Goal: Task Accomplishment & Management: Check status

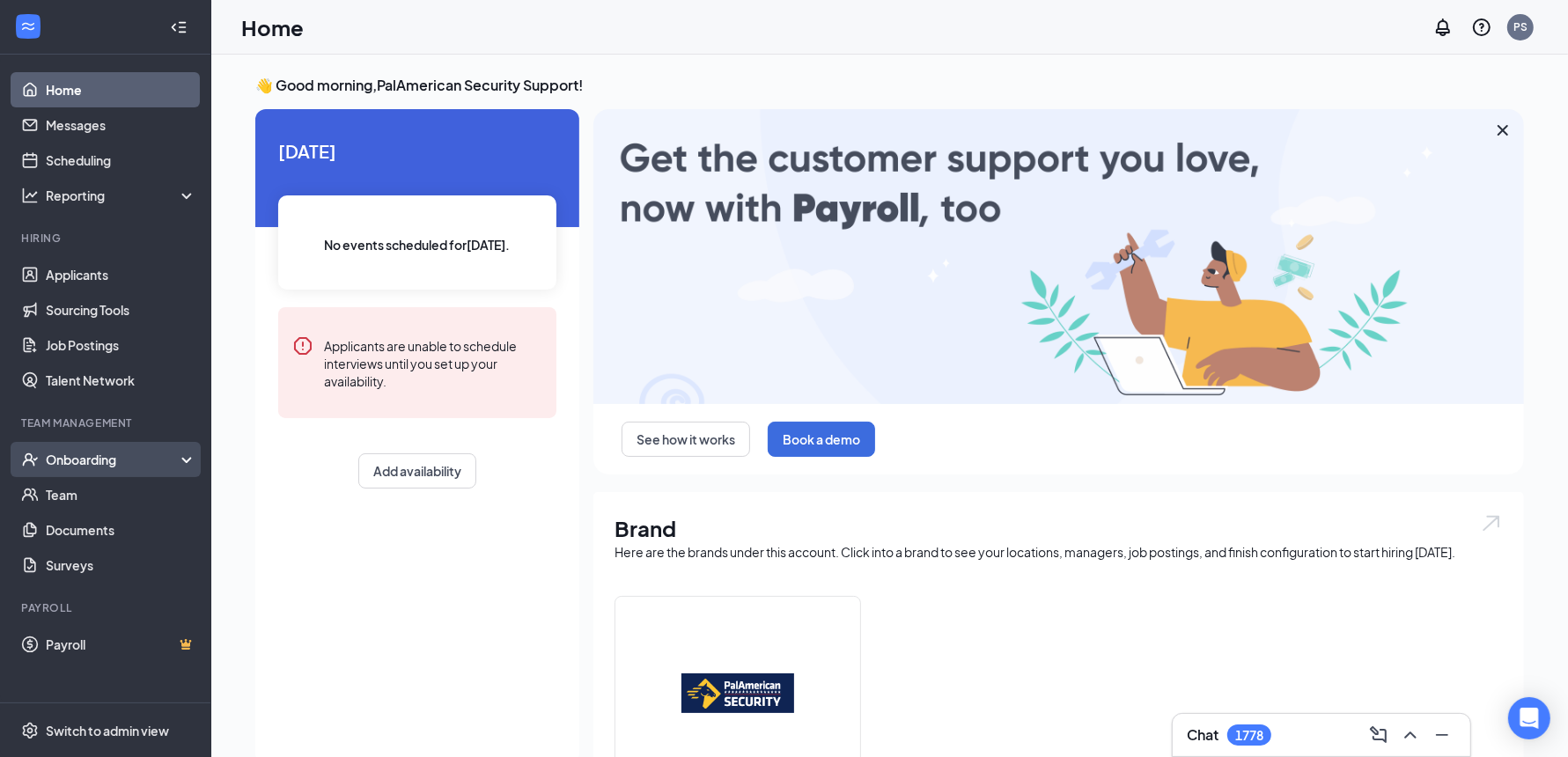
click at [124, 468] on div "Onboarding" at bounding box center [106, 460] width 211 height 36
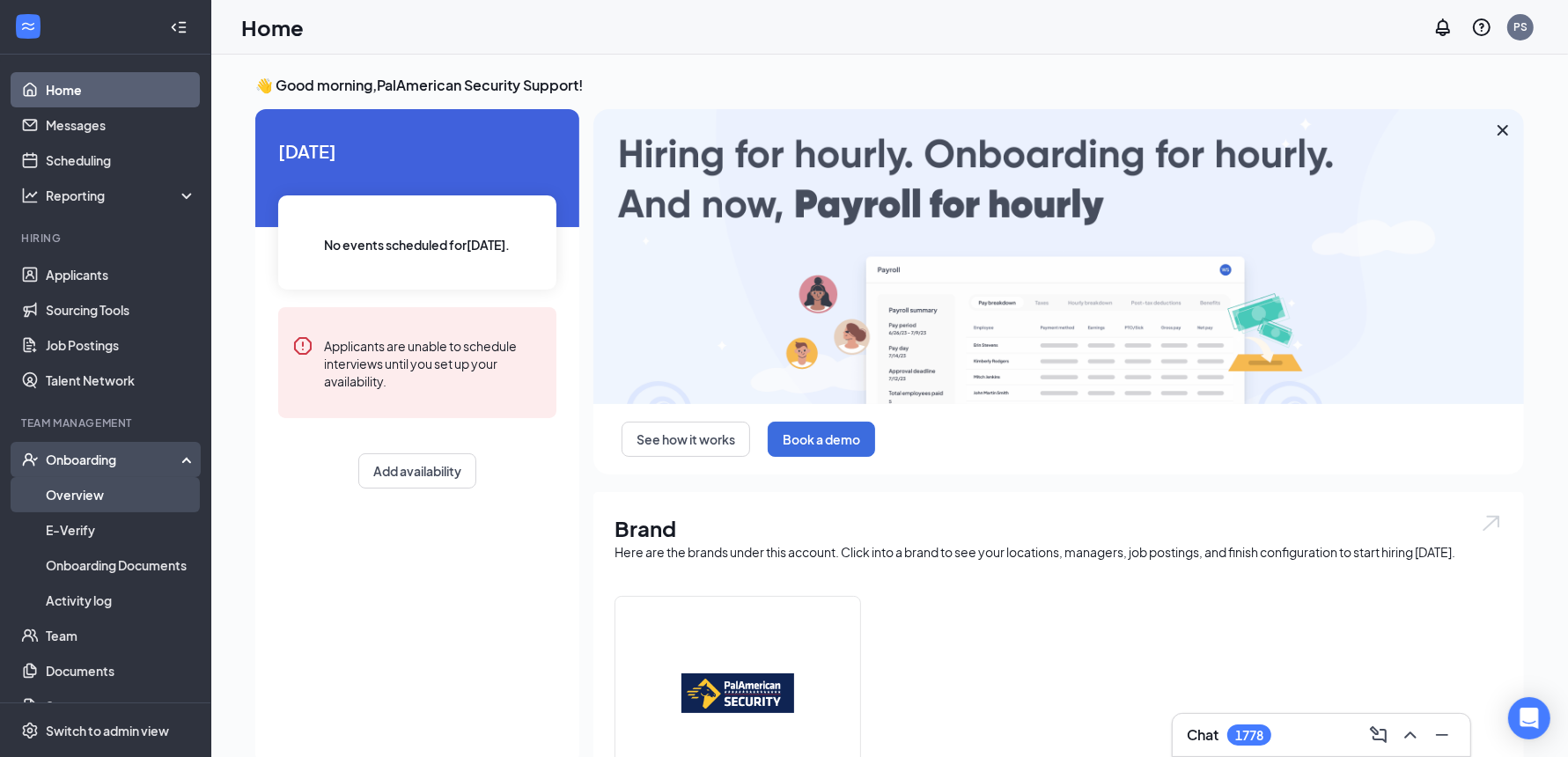
click at [83, 495] on link "Overview" at bounding box center [121, 495] width 150 height 36
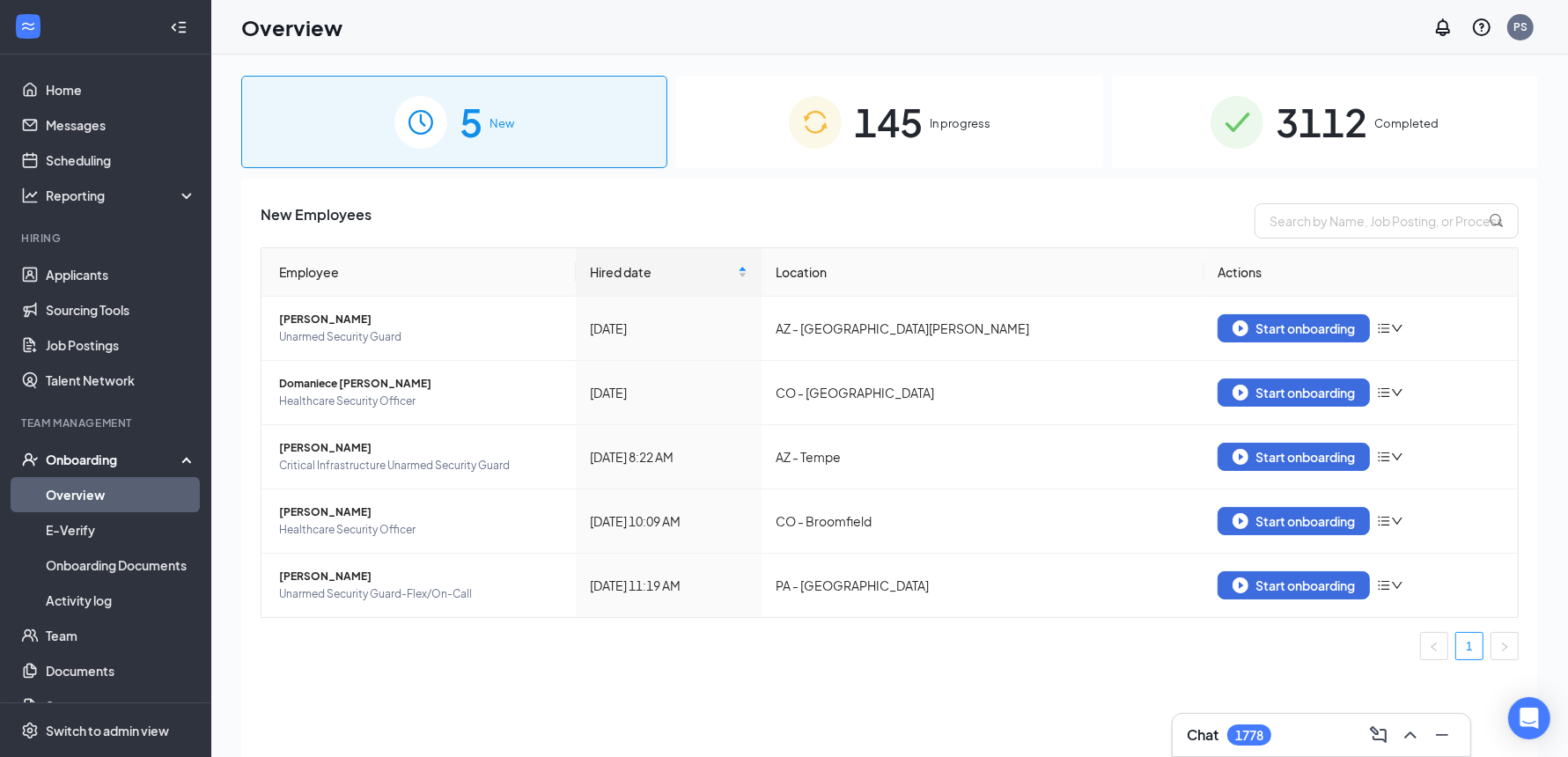
click at [989, 131] on span "In progress" at bounding box center [959, 124] width 60 height 18
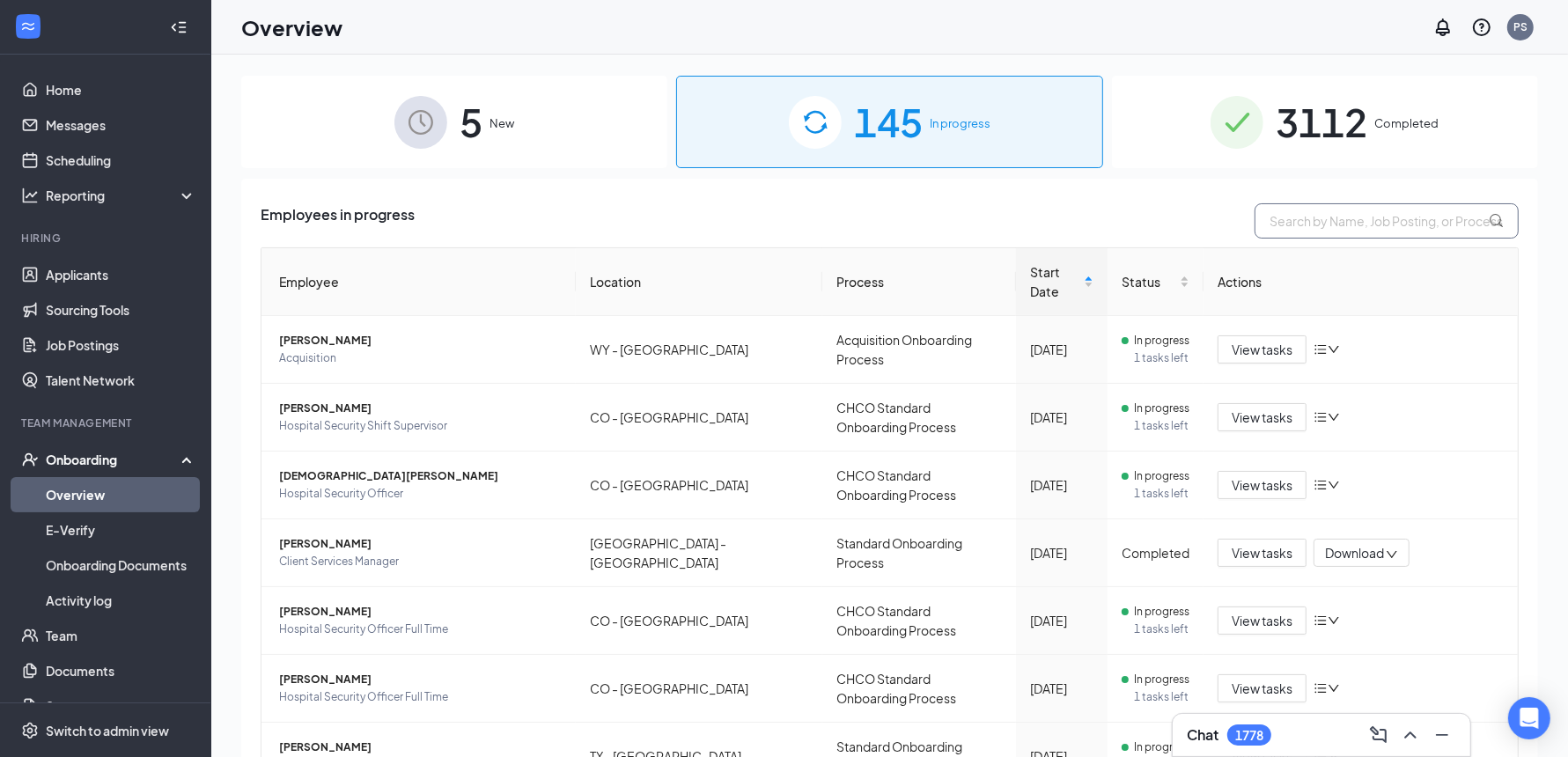
click at [1291, 220] on input "text" at bounding box center [1386, 221] width 264 height 36
paste input "[PERSON_NAME]"
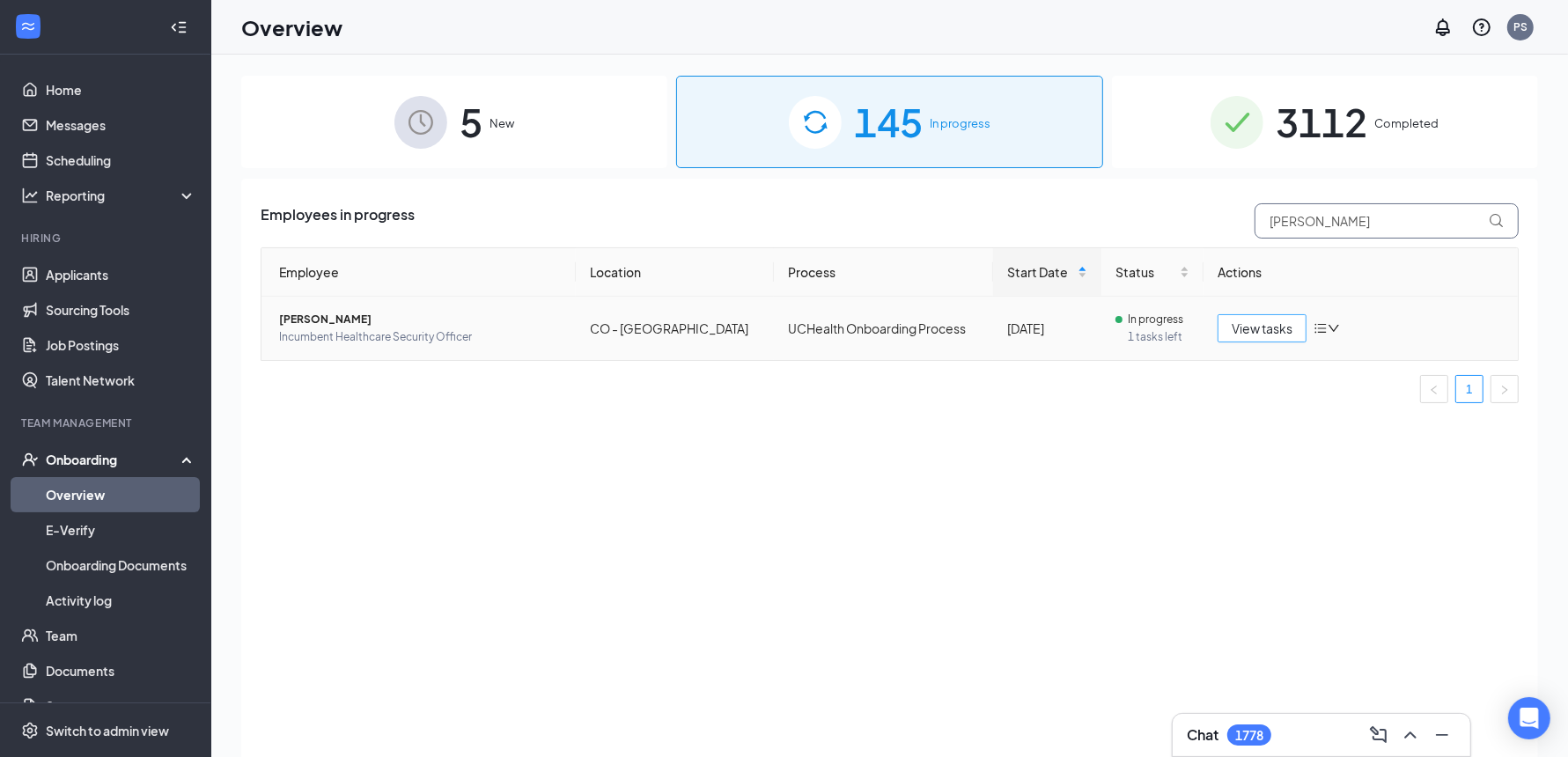
type input "[PERSON_NAME]"
click at [1276, 330] on span "View tasks" at bounding box center [1262, 329] width 60 height 20
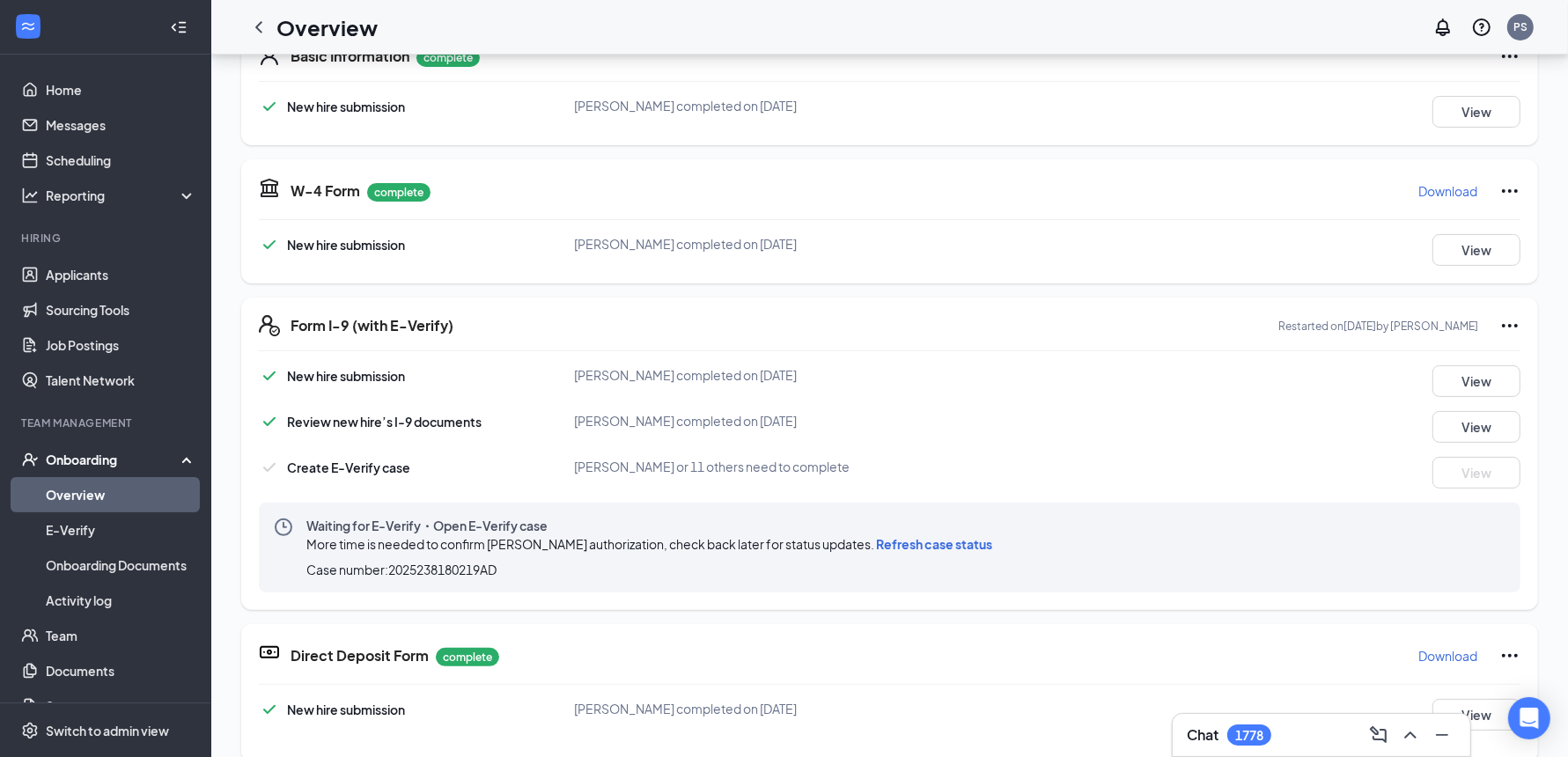
scroll to position [302, 0]
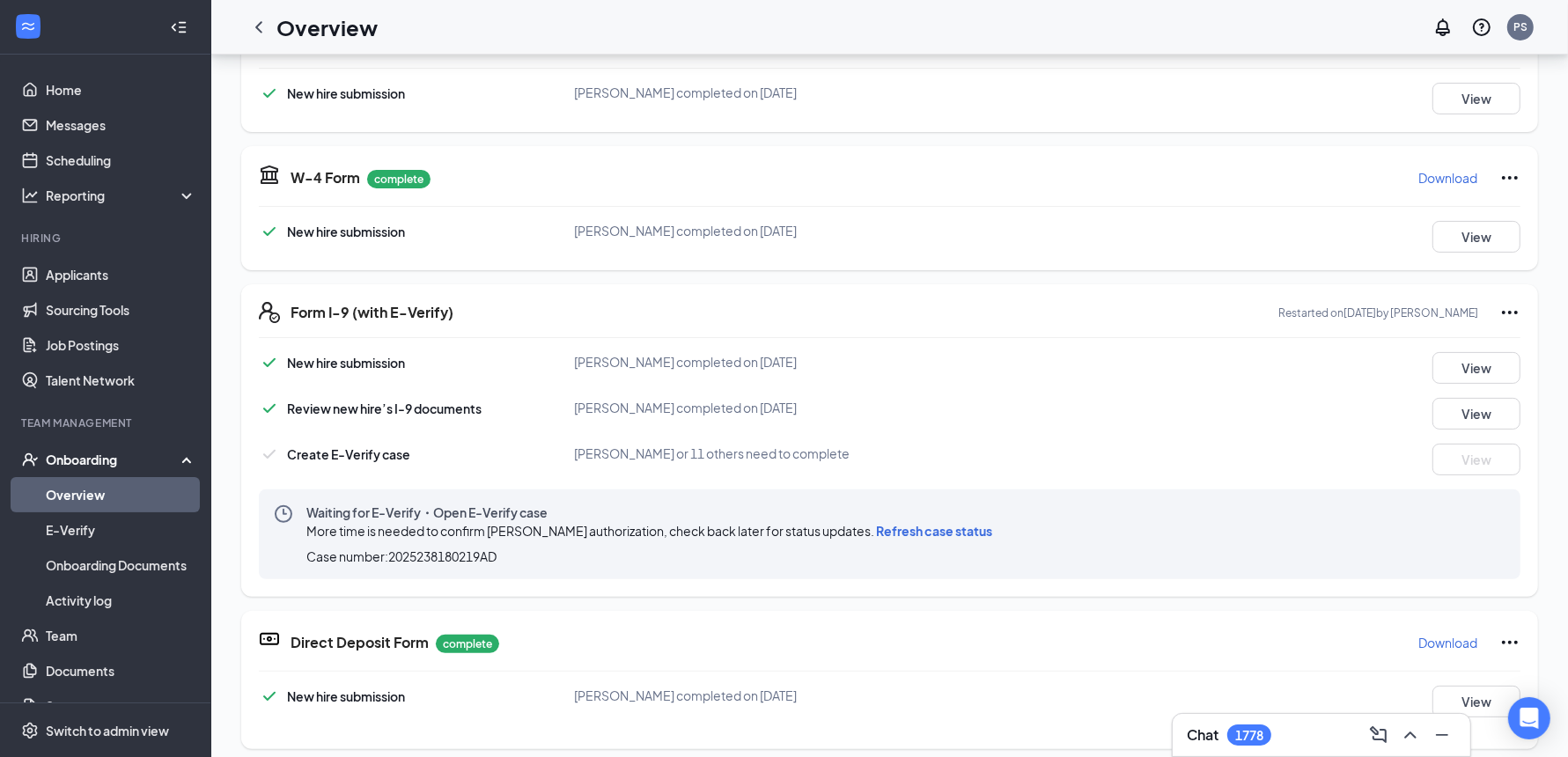
click at [938, 530] on span "Refresh case status" at bounding box center [935, 531] width 117 height 16
click at [469, 557] on span "Case number: 2025238180219AD" at bounding box center [401, 556] width 191 height 18
copy span "2025238180219AD"
click at [74, 523] on link "E-Verify" at bounding box center [121, 531] width 150 height 36
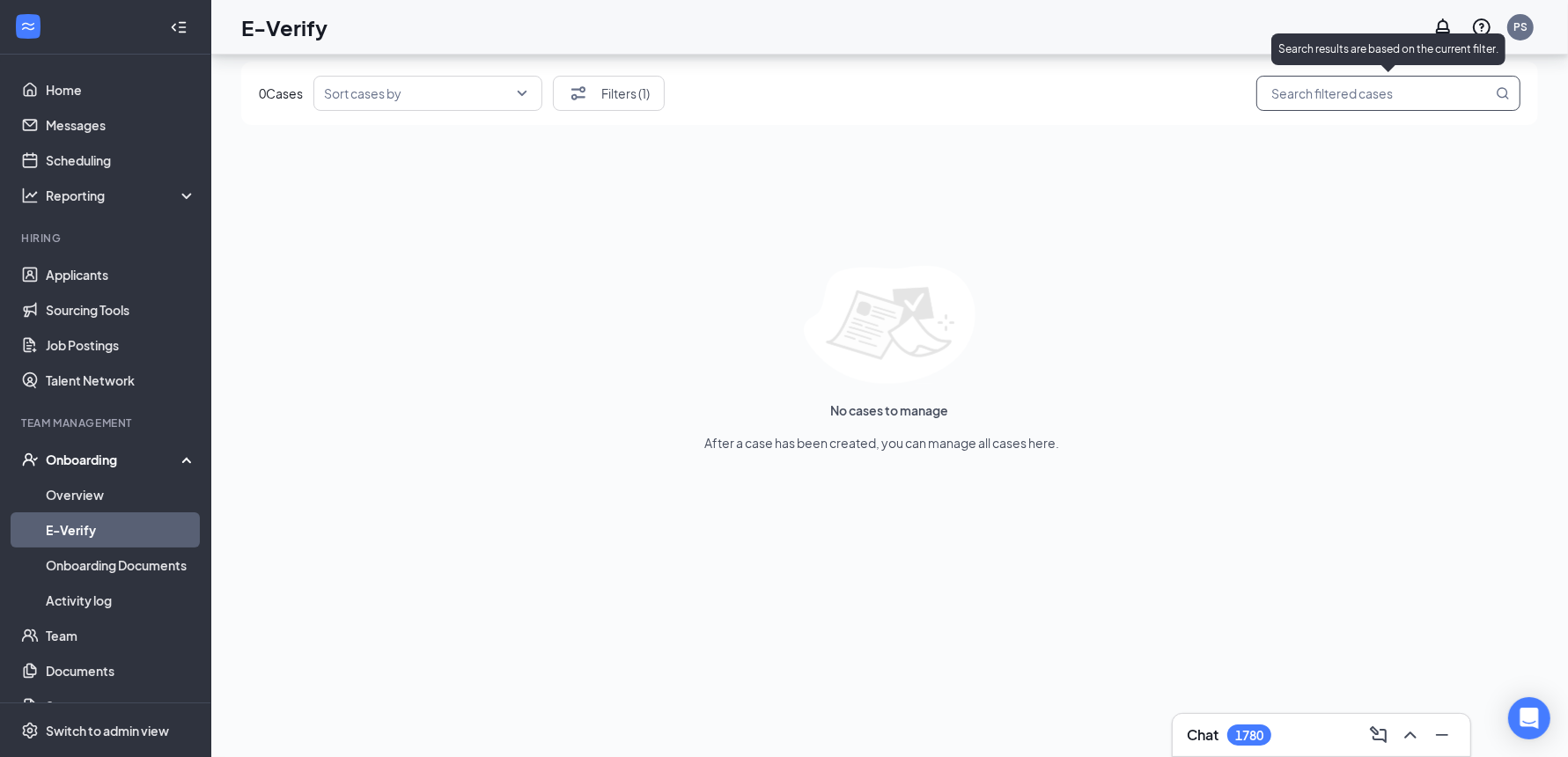
click at [1352, 95] on input "search" at bounding box center [1380, 94] width 225 height 22
paste input "2025238180219AD"
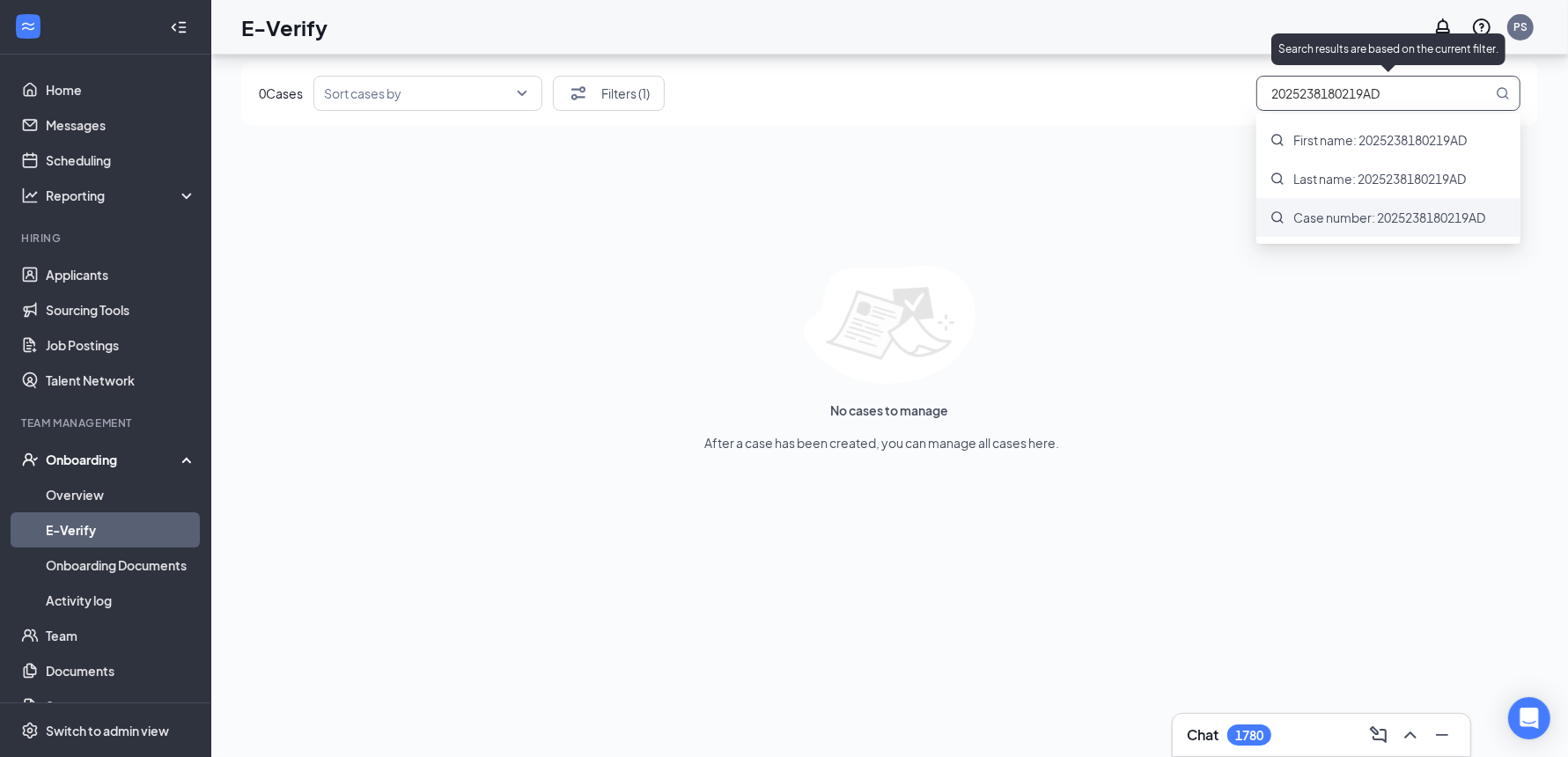
click at [1366, 218] on span "Case number: 2025238180219AD" at bounding box center [1389, 217] width 192 height 18
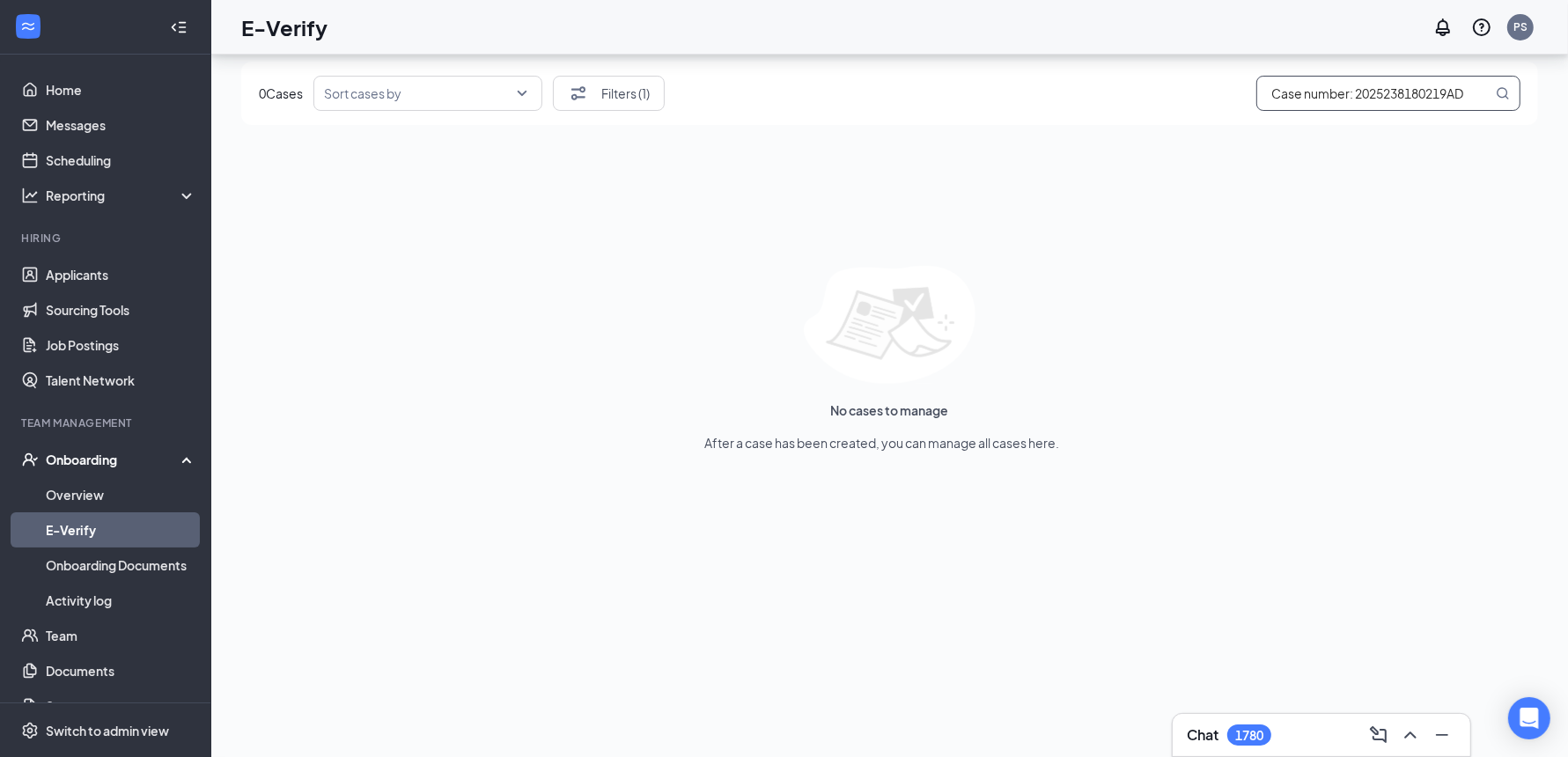
type input "Case number: 2025238180219AD"
click at [781, 277] on div "No cases to manage After a case has been created, you can manage all cases here." at bounding box center [889, 359] width 1297 height 187
click at [602, 95] on button "Filters (1)" at bounding box center [609, 94] width 112 height 36
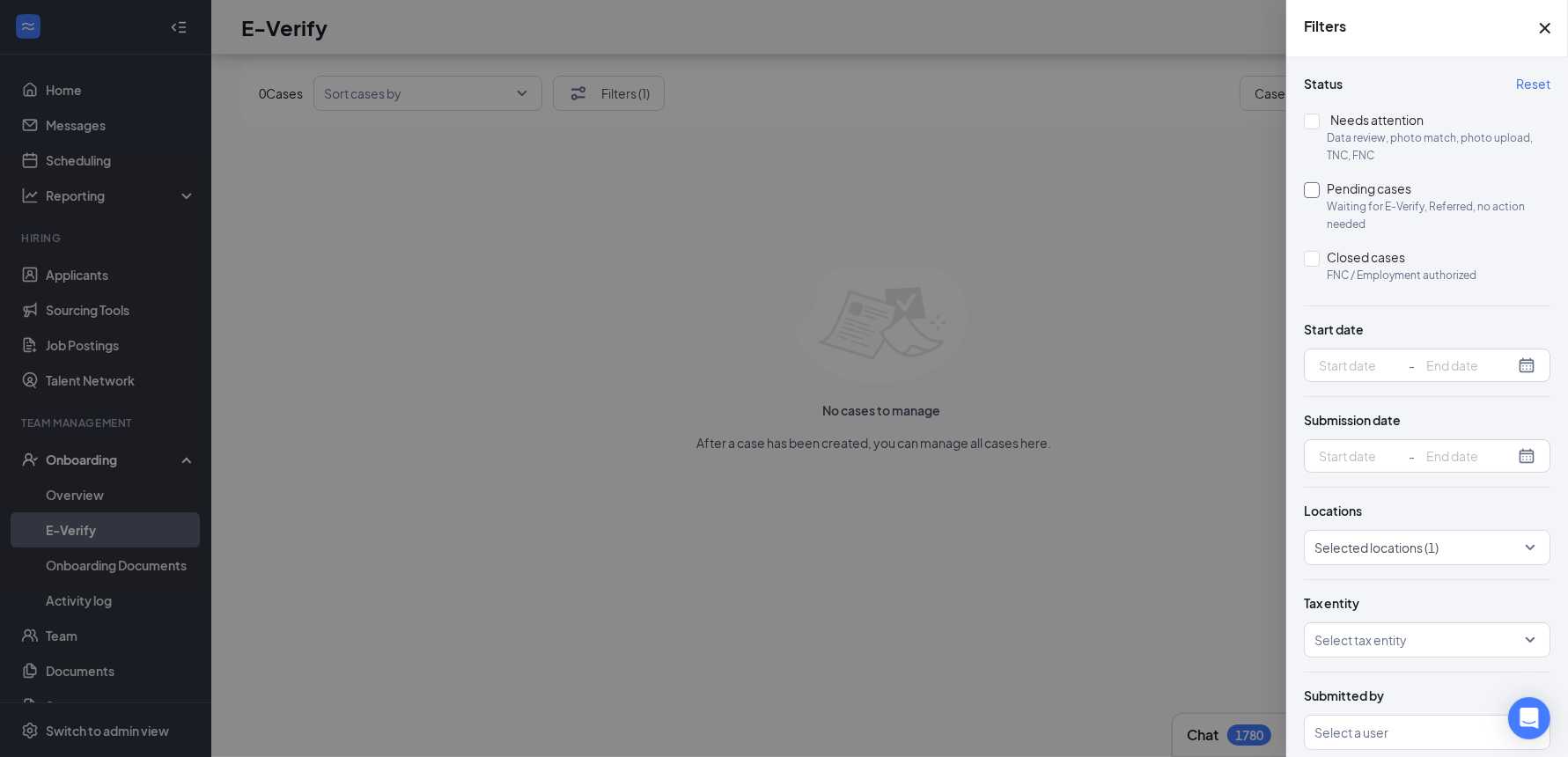
click at [1316, 190] on input "Pending cases Waiting for E-Verify, Referred, no action needed" at bounding box center [1312, 190] width 16 height 16
checkbox input "true"
click at [1154, 175] on div at bounding box center [784, 378] width 1568 height 757
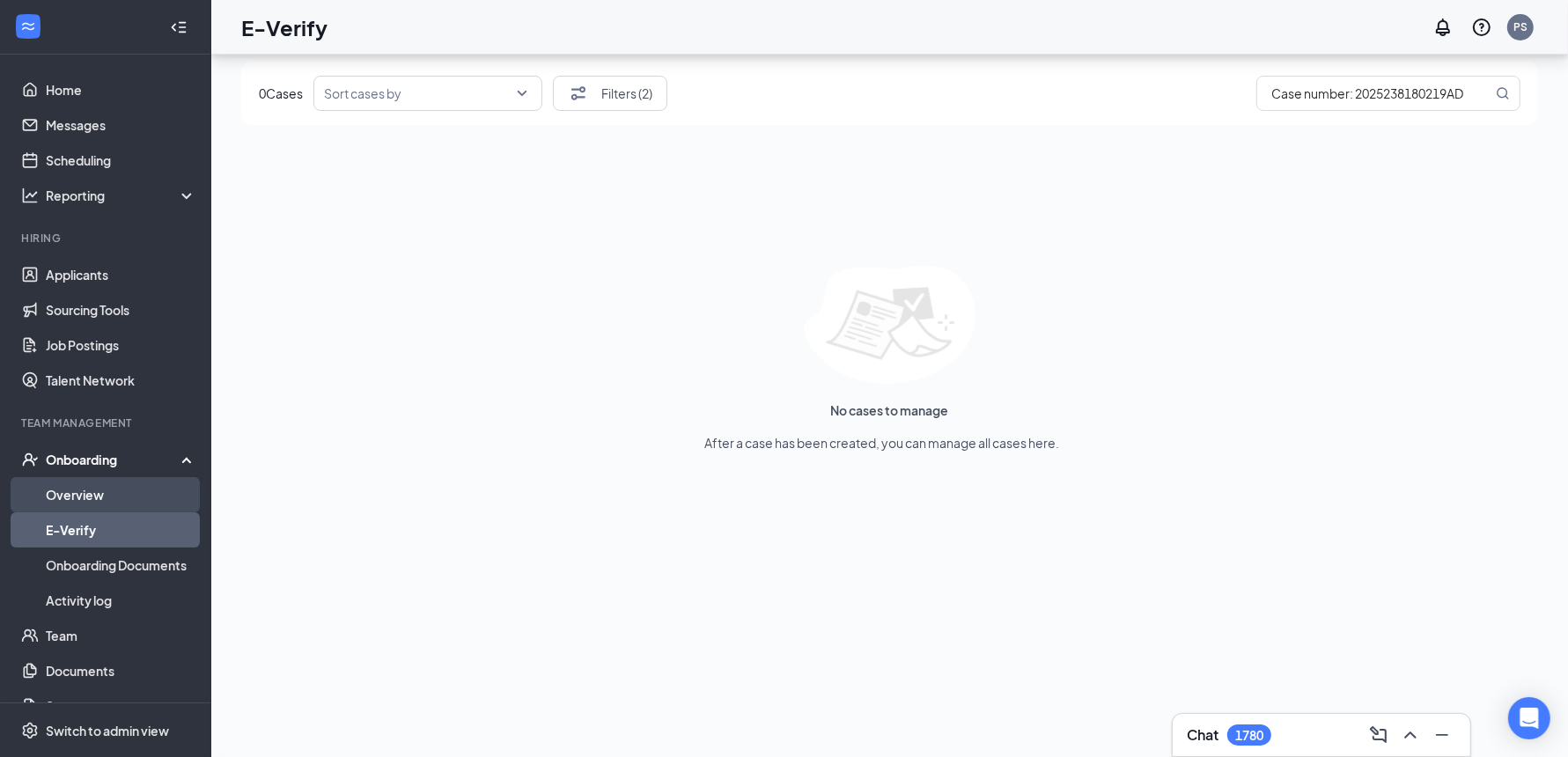
click at [118, 499] on link "Overview" at bounding box center [121, 495] width 150 height 36
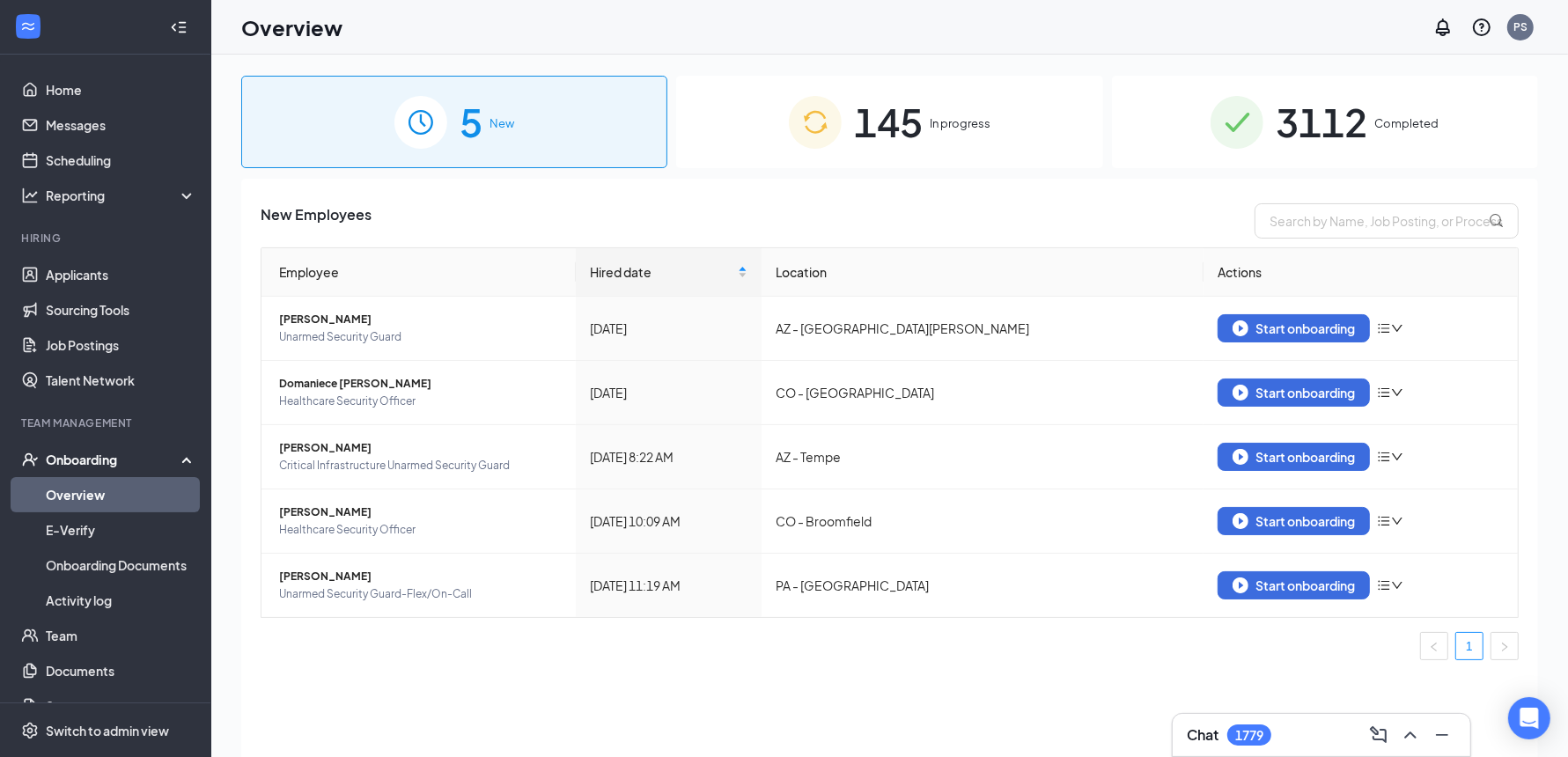
click at [1013, 133] on div "145 In progress" at bounding box center [888, 123] width 426 height 93
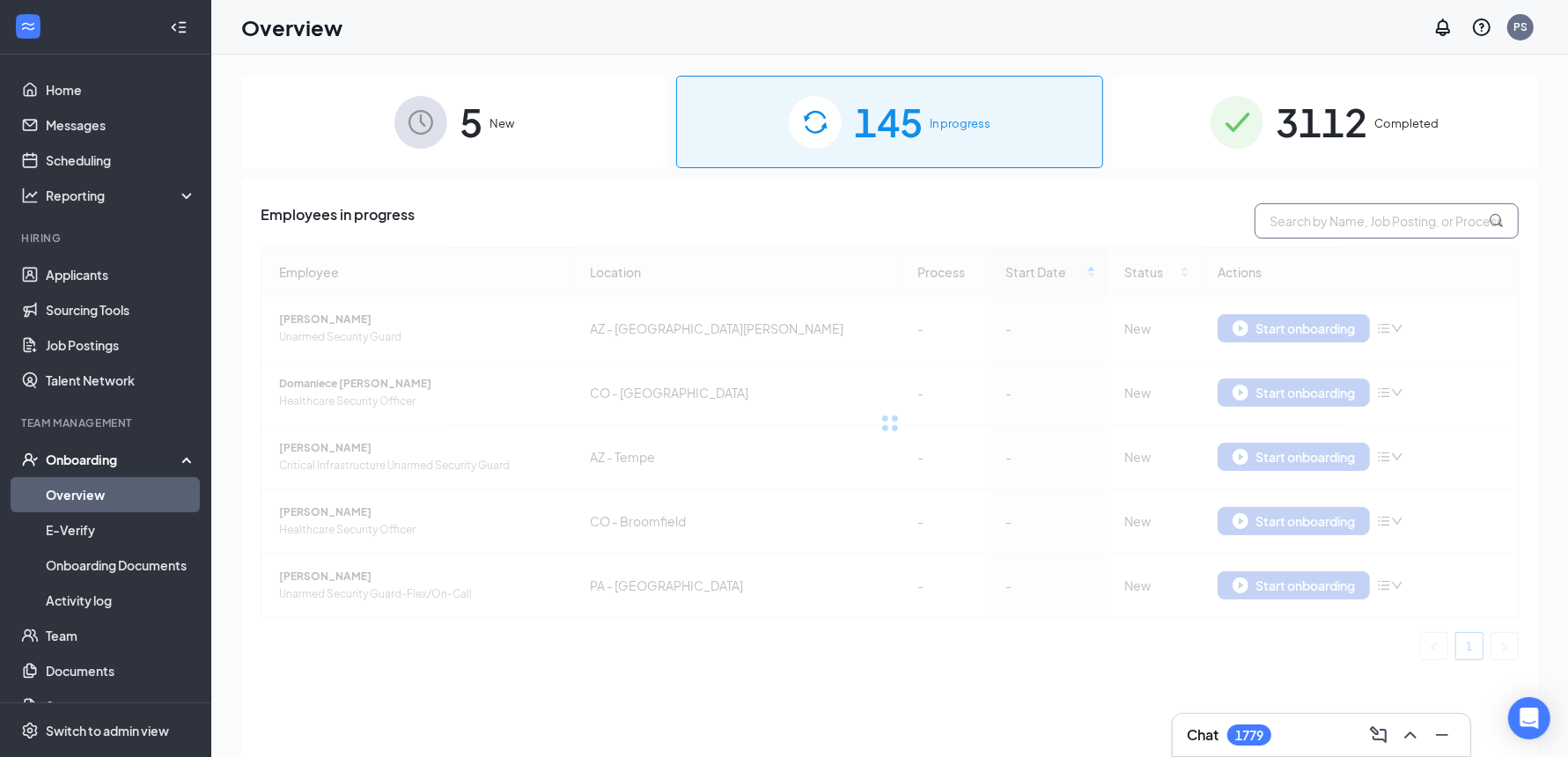
click at [1362, 218] on input "text" at bounding box center [1386, 221] width 264 height 36
paste input "[PERSON_NAME]"
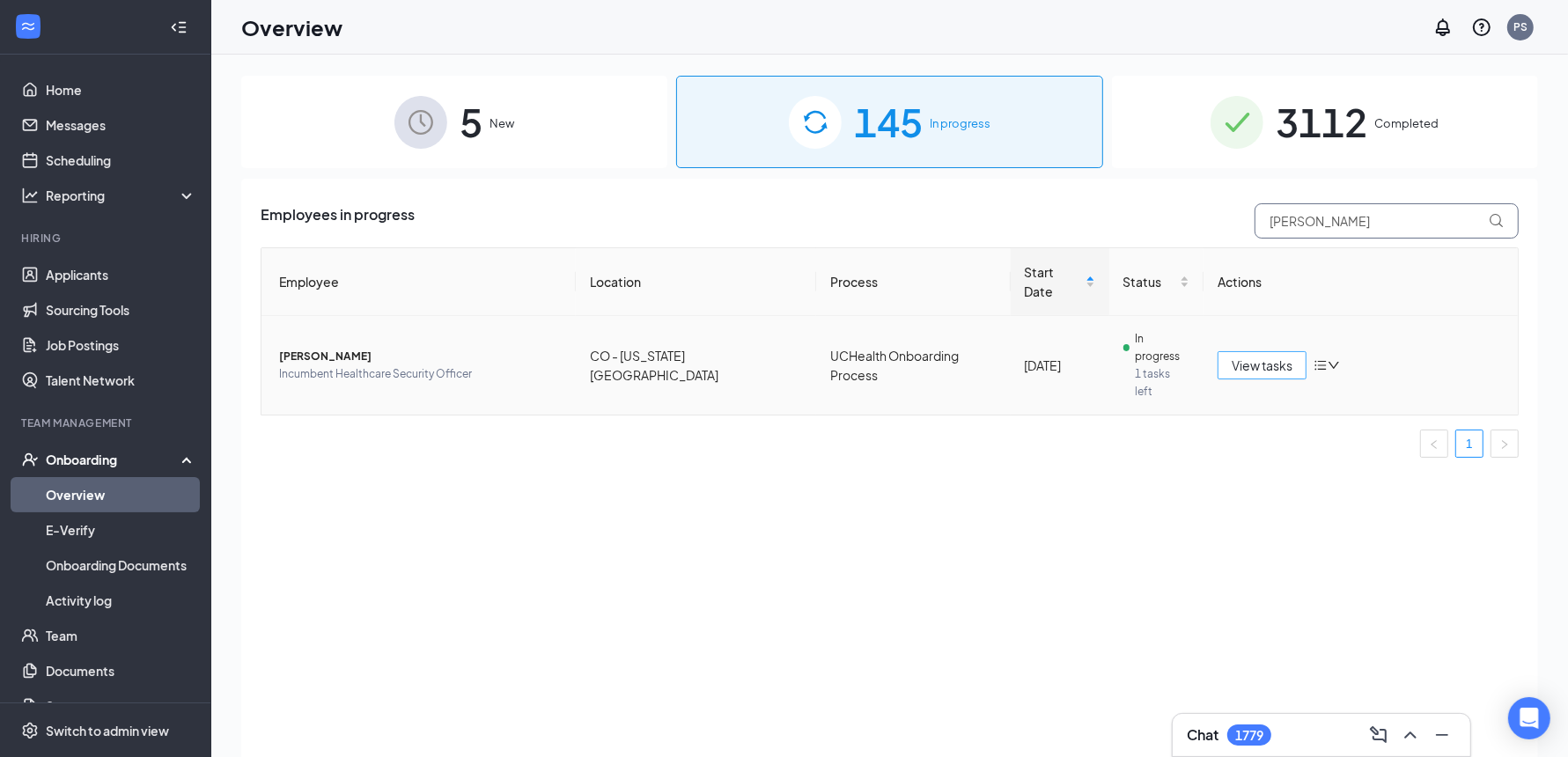
type input "[PERSON_NAME]"
click at [1264, 356] on span "View tasks" at bounding box center [1262, 366] width 60 height 20
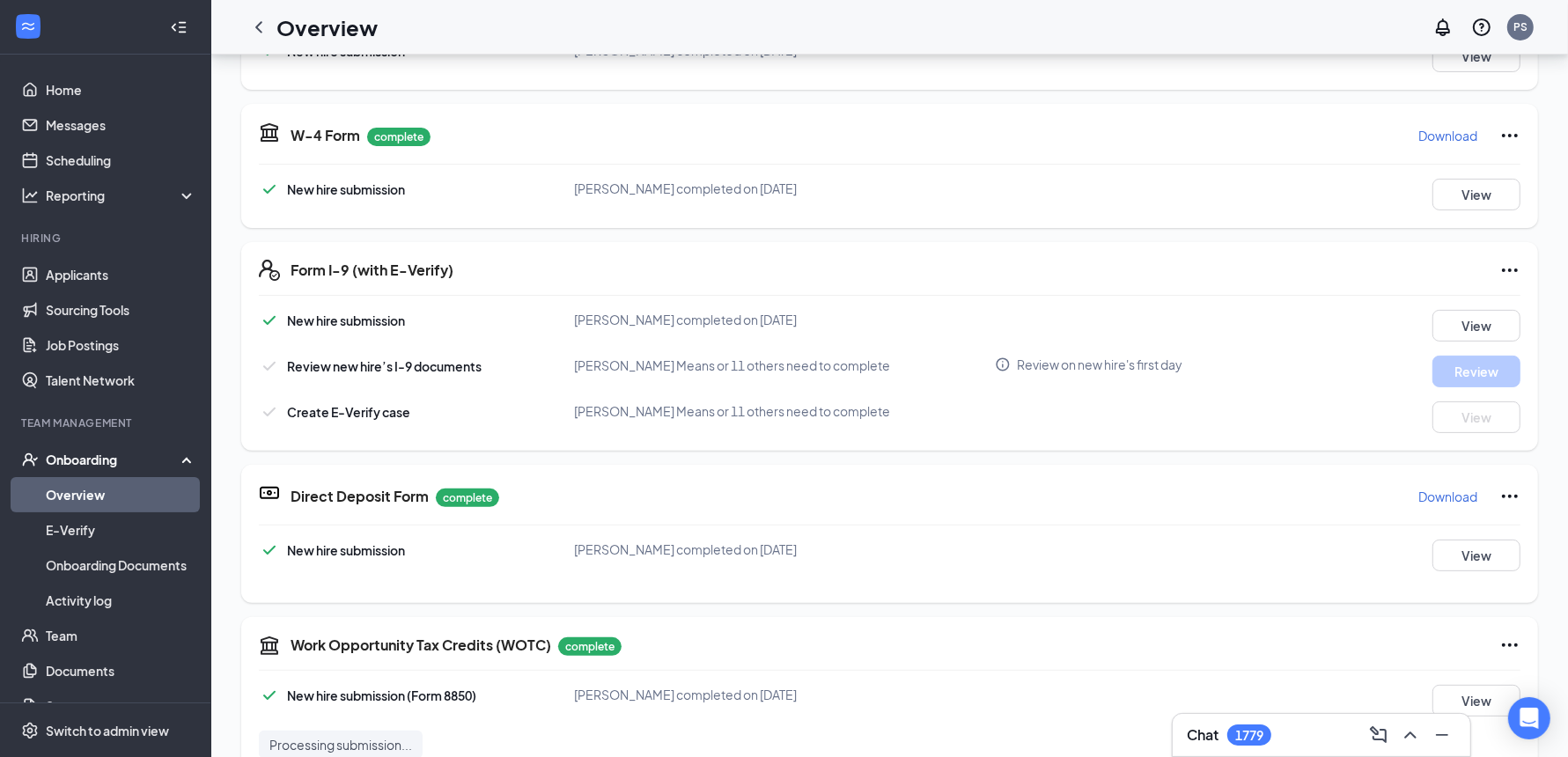
scroll to position [351, 0]
